Goal: Task Accomplishment & Management: Use online tool/utility

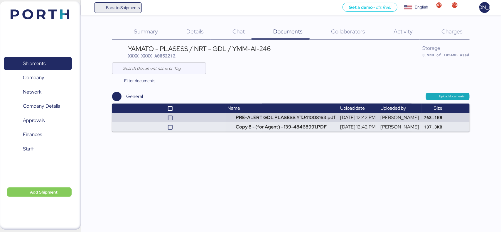
click at [129, 11] on span "Back to Shipments" at bounding box center [123, 7] width 34 height 7
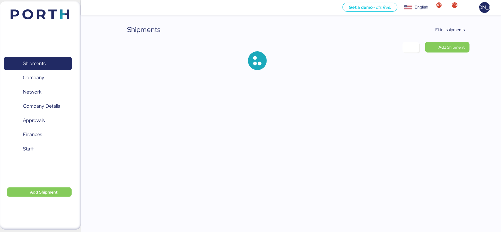
click at [440, 24] on div "Shipments Filter shipments Add Shipment" at bounding box center [250, 40] width 501 height 80
click at [440, 30] on span "Filter shipments" at bounding box center [450, 29] width 29 height 7
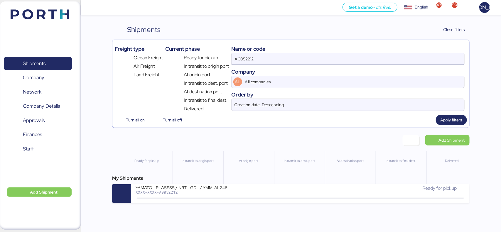
click at [303, 62] on input "A0052212" at bounding box center [348, 59] width 233 height 12
paste input
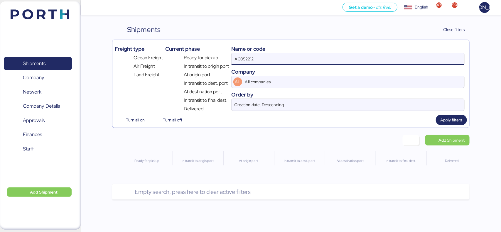
click at [310, 63] on input "A0052212" at bounding box center [348, 59] width 233 height 12
type input "A0052212"
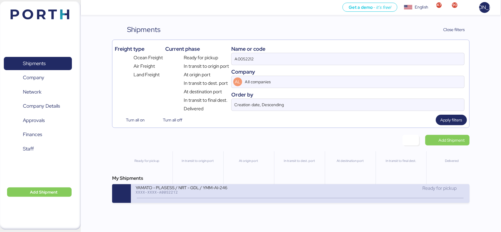
click at [268, 194] on div "XXXX-XXXX-A0052212" at bounding box center [206, 192] width 141 height 4
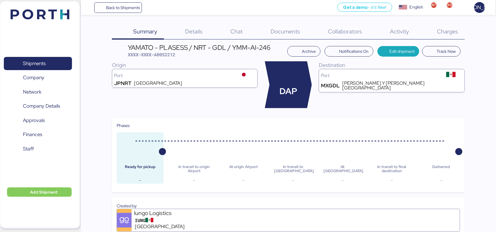
click at [449, 33] on span "Charges" at bounding box center [447, 32] width 21 height 8
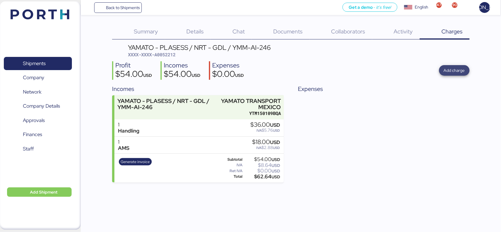
click at [444, 69] on span "Add charge" at bounding box center [454, 70] width 31 height 11
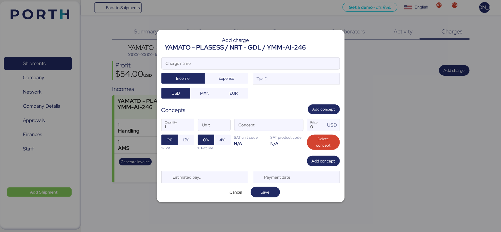
click at [269, 69] on div at bounding box center [251, 72] width 178 height 6
click at [269, 69] on input "Charge name" at bounding box center [251, 64] width 178 height 12
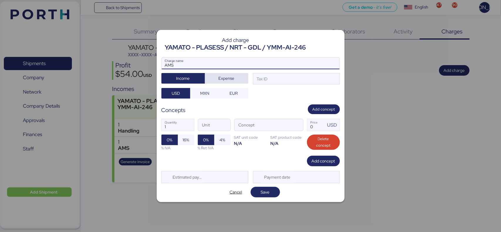
type input "AMS"
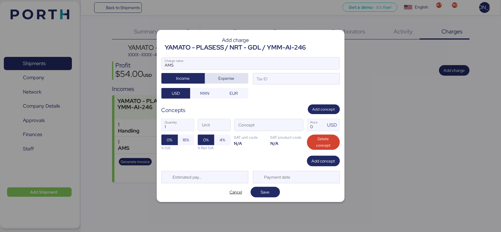
click at [237, 78] on span "Expense" at bounding box center [227, 78] width 34 height 8
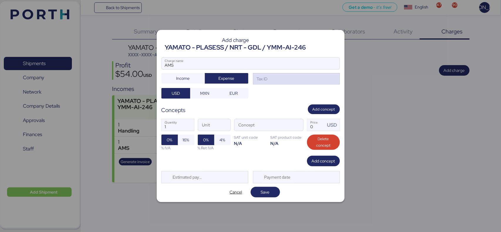
click at [269, 79] on div "Tax ID" at bounding box center [296, 79] width 87 height 12
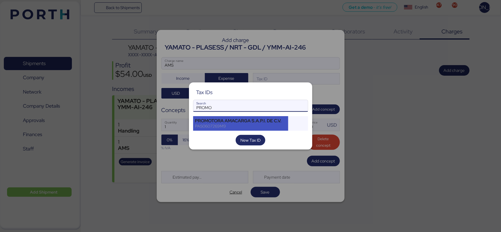
type input "PROMO"
click at [230, 125] on div "PAS0607269M9" at bounding box center [240, 126] width 91 height 5
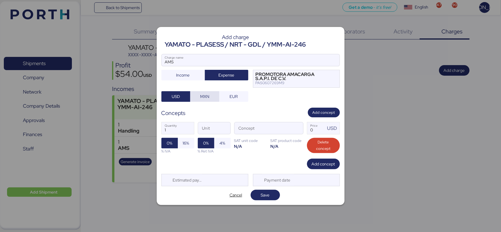
click at [211, 99] on span "MXN" at bounding box center [205, 96] width 20 height 8
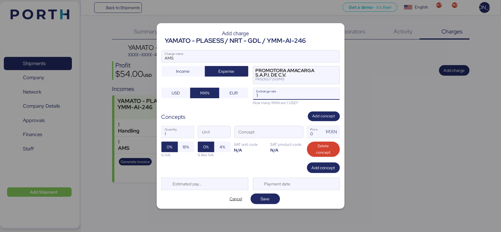
click at [278, 98] on input "1" at bounding box center [296, 94] width 86 height 12
